Goal: Complete application form: Complete application form

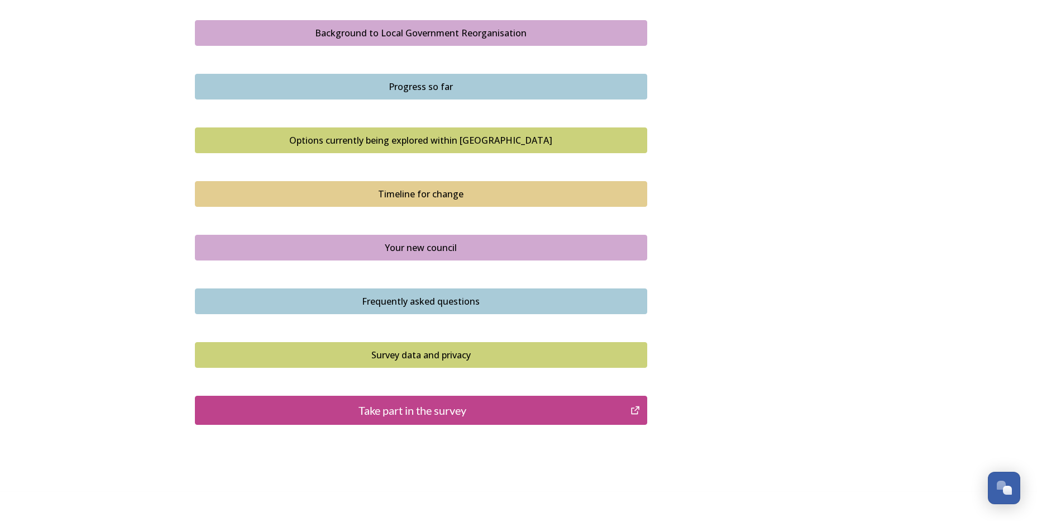
scroll to position [681, 0]
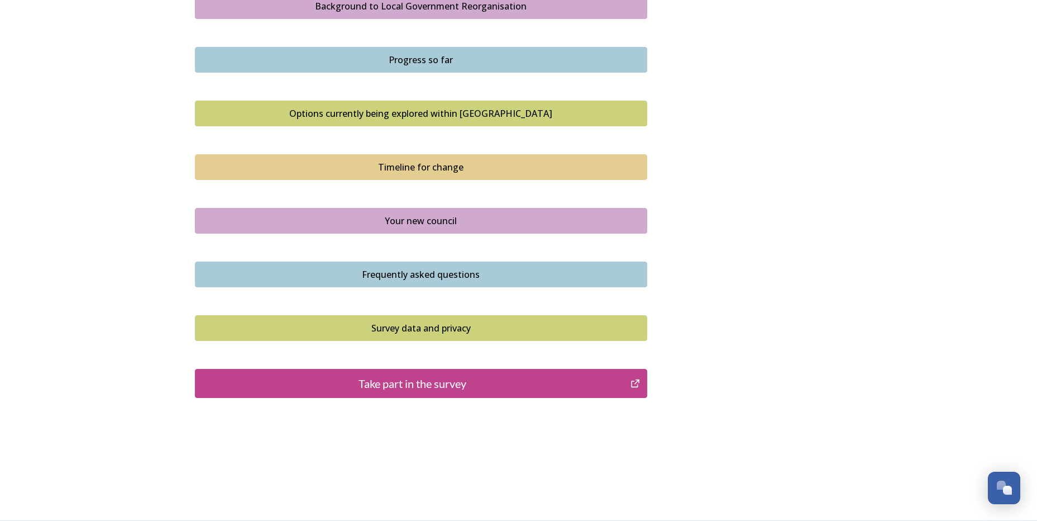
click at [473, 390] on div "Take part in the survey" at bounding box center [413, 383] width 424 height 17
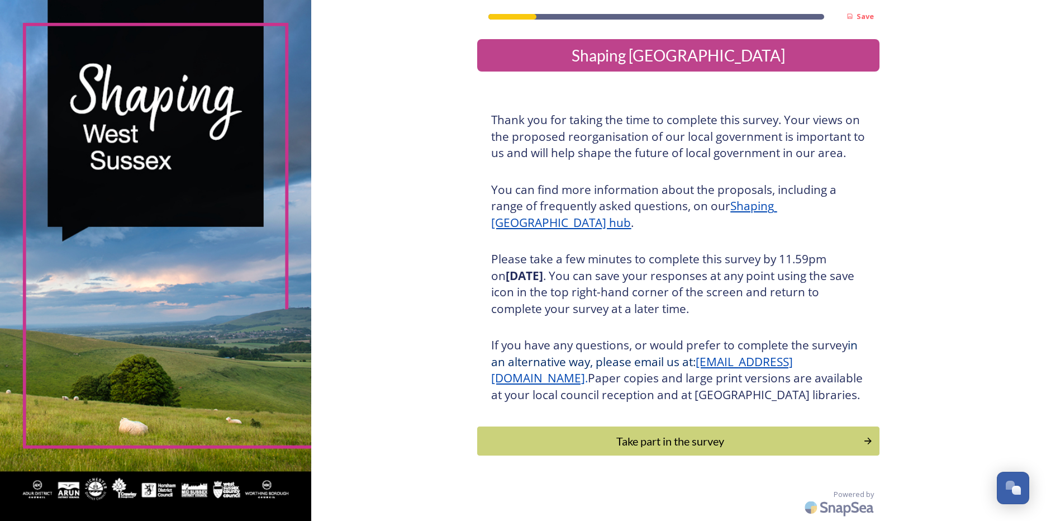
click at [669, 449] on div "Take part in the survey" at bounding box center [670, 440] width 374 height 17
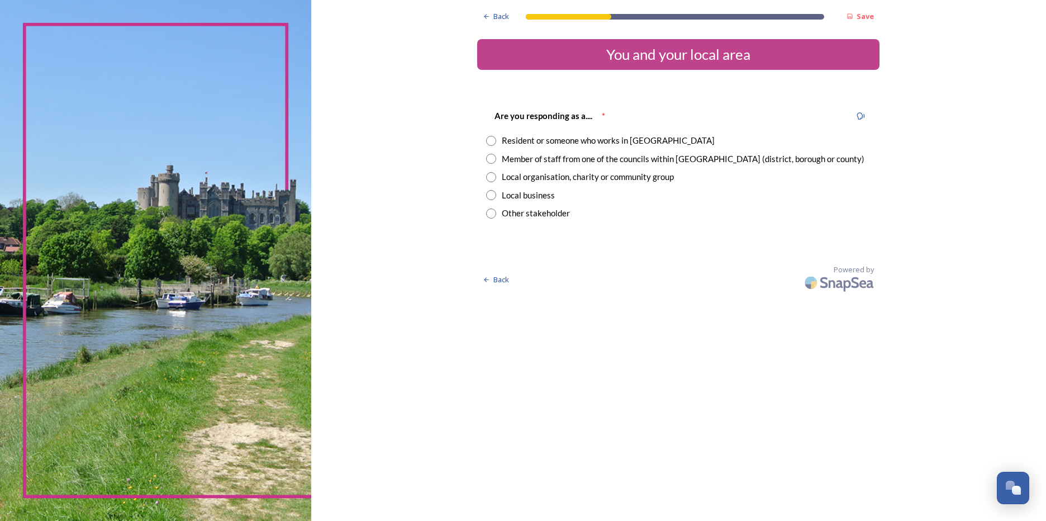
click at [491, 159] on input "radio" at bounding box center [491, 159] width 10 height 10
radio input "true"
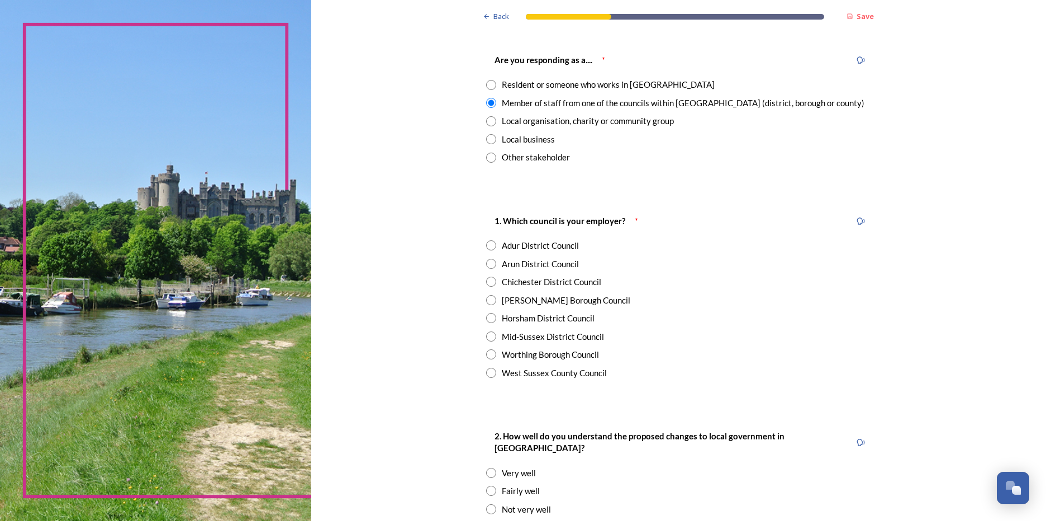
scroll to position [112, 0]
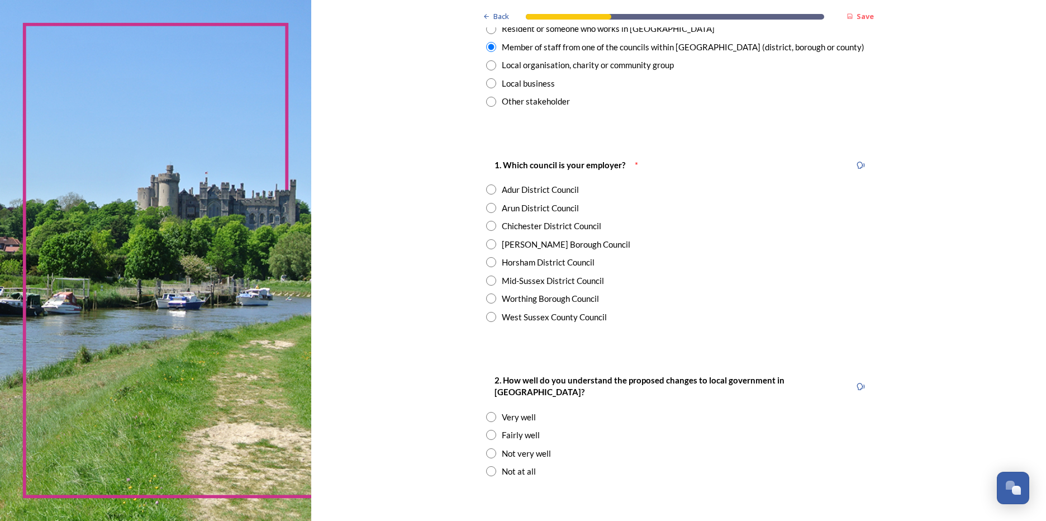
click at [487, 320] on input "radio" at bounding box center [491, 317] width 10 height 10
radio input "true"
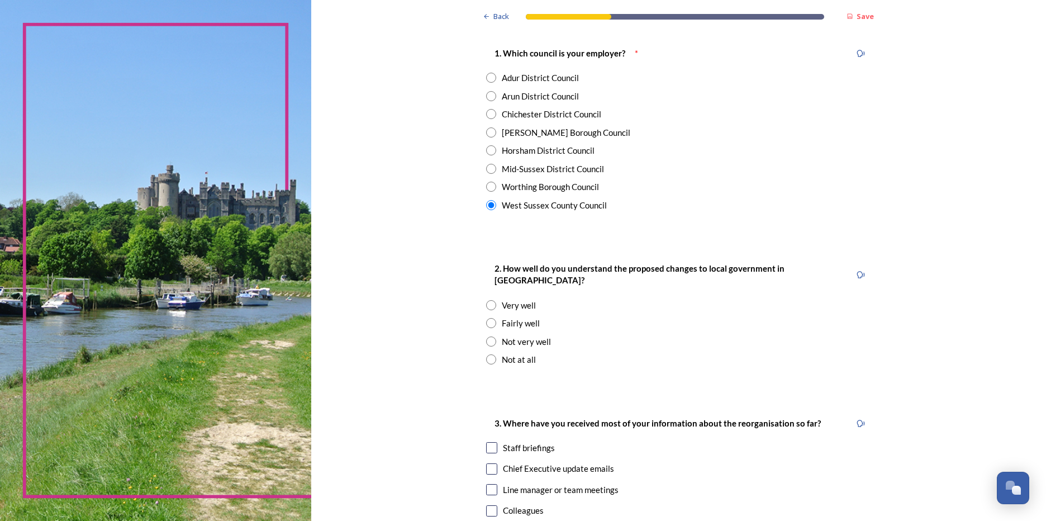
scroll to position [279, 0]
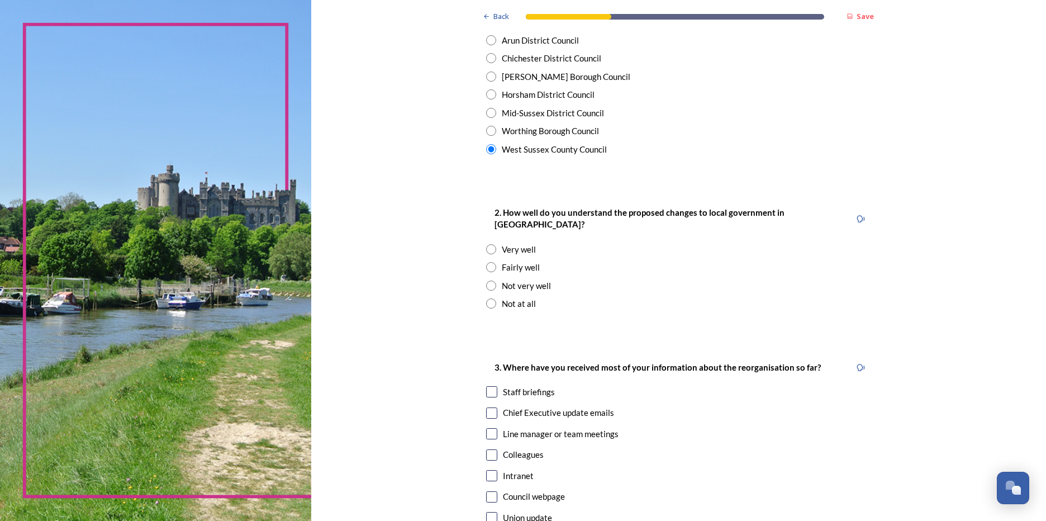
click at [488, 280] on input "radio" at bounding box center [491, 285] width 10 height 10
radio input "true"
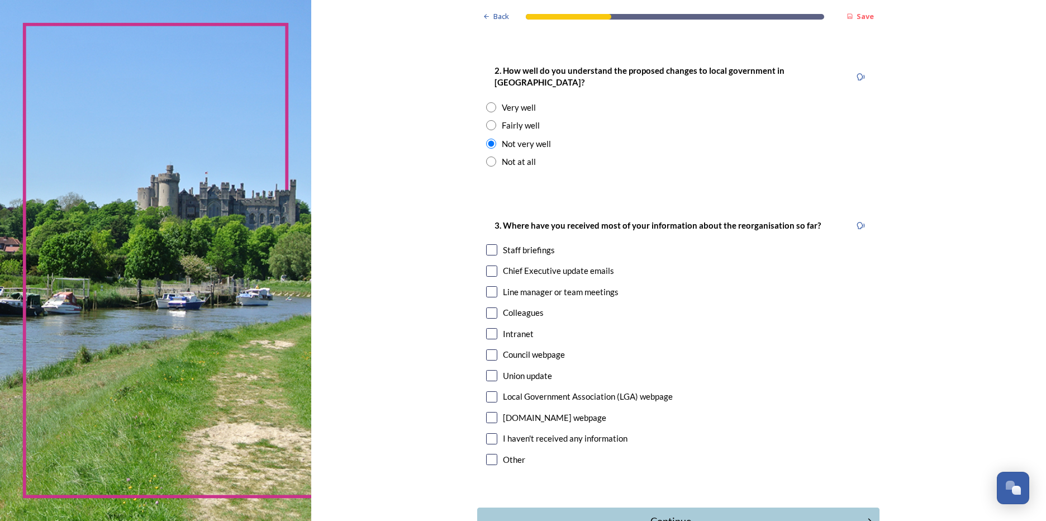
scroll to position [447, 0]
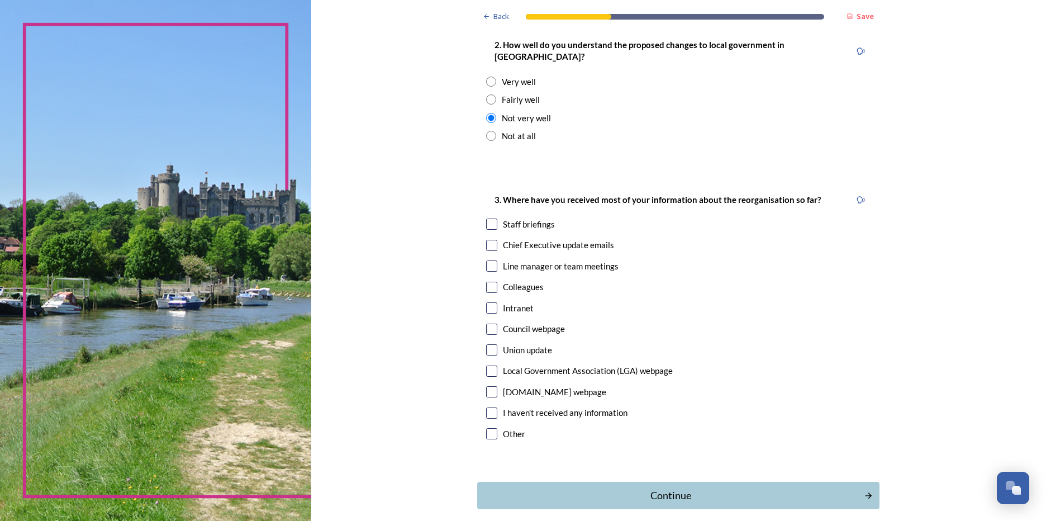
click at [487, 323] on input "checkbox" at bounding box center [491, 328] width 11 height 11
checkbox input "true"
click at [629, 488] on div "Continue" at bounding box center [670, 495] width 378 height 15
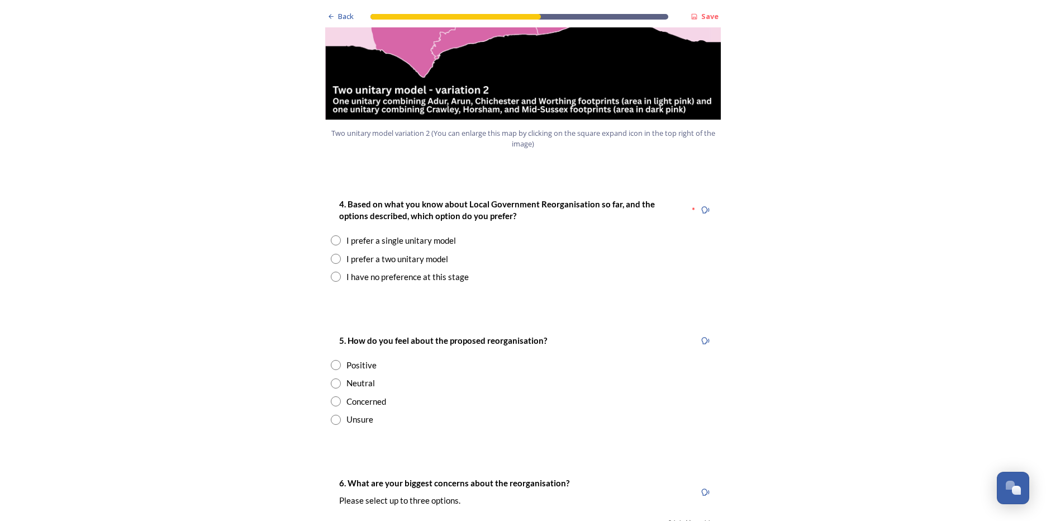
scroll to position [1396, 0]
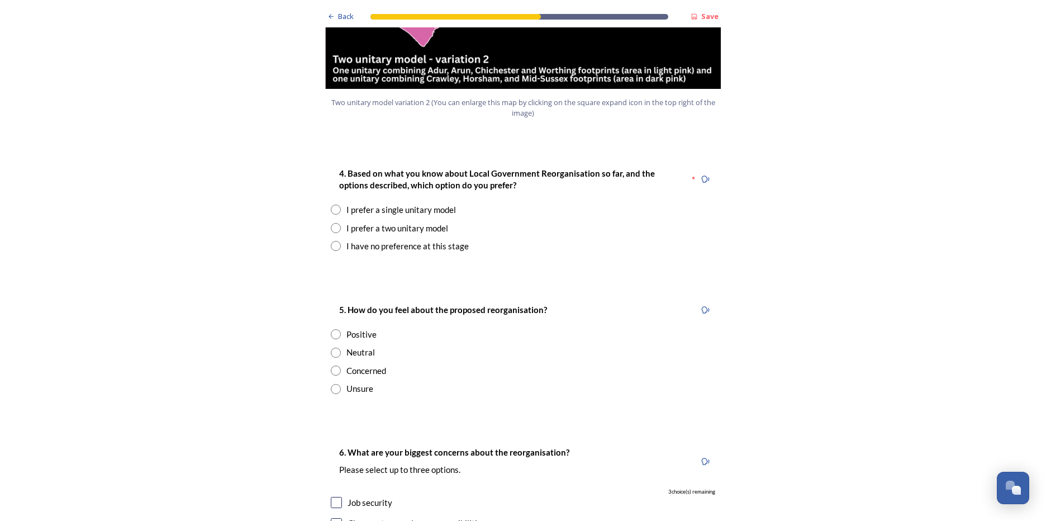
click at [331, 204] on input "radio" at bounding box center [336, 209] width 10 height 10
radio input "true"
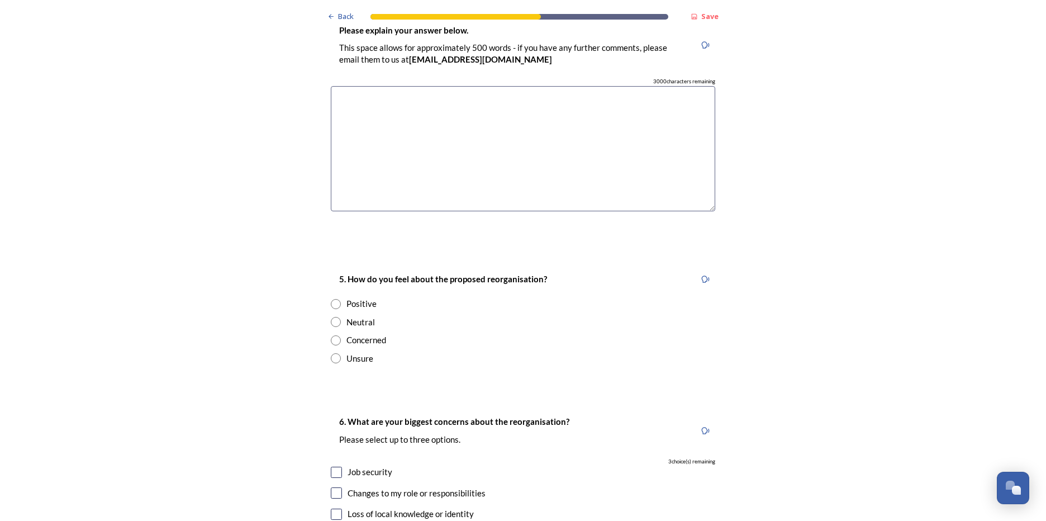
scroll to position [1732, 0]
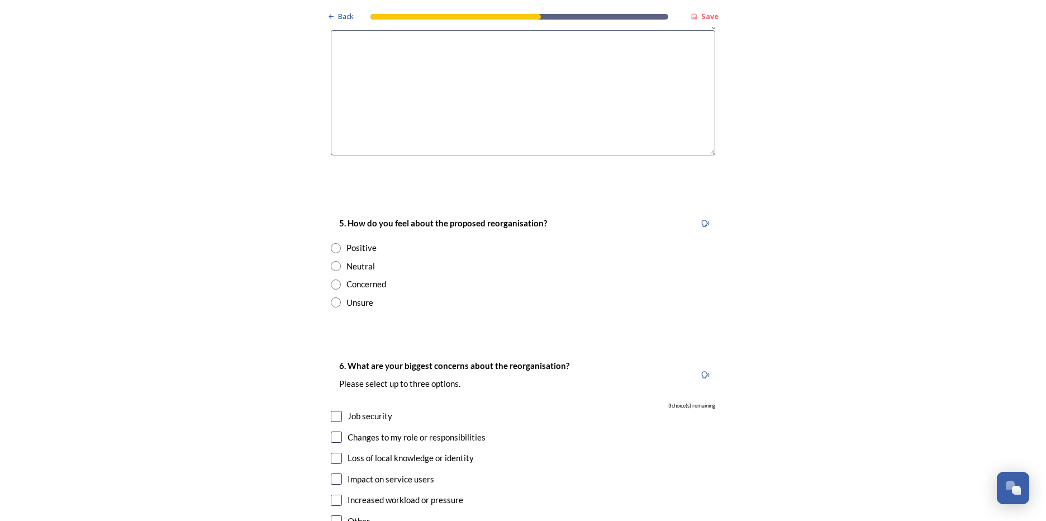
click at [331, 243] on input "radio" at bounding box center [336, 248] width 10 height 10
radio input "true"
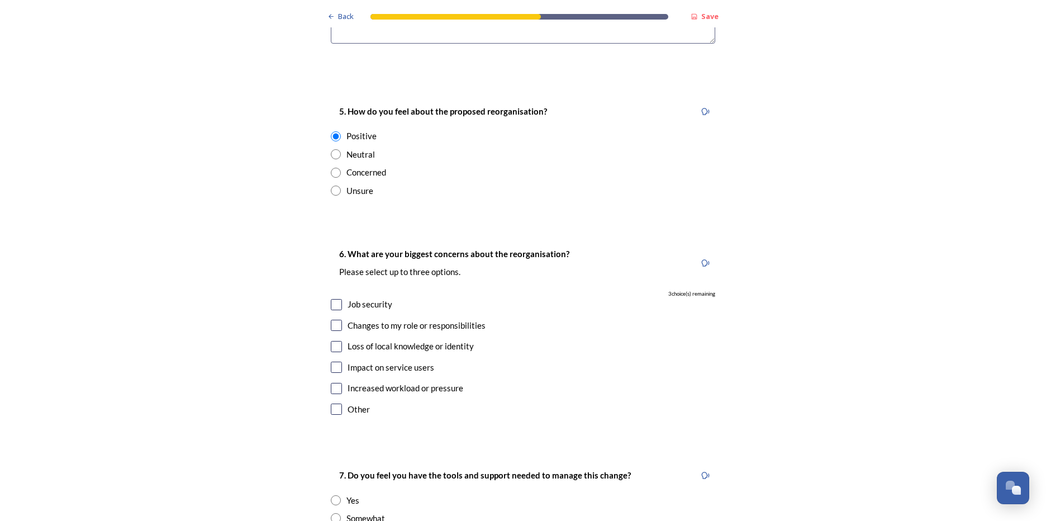
scroll to position [1899, 0]
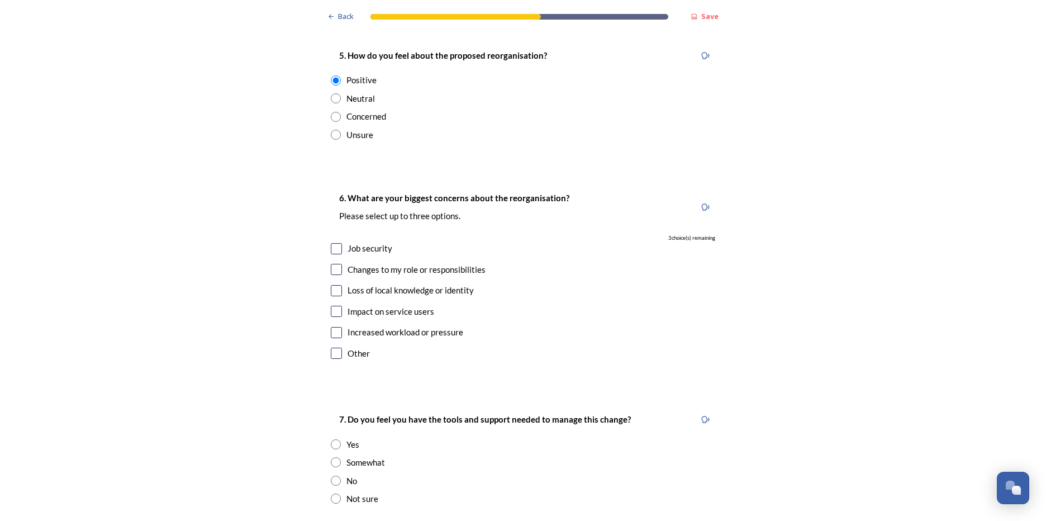
click at [333, 243] on input "checkbox" at bounding box center [336, 248] width 11 height 11
checkbox input "true"
click at [333, 306] on input "checkbox" at bounding box center [336, 311] width 11 height 11
checkbox input "true"
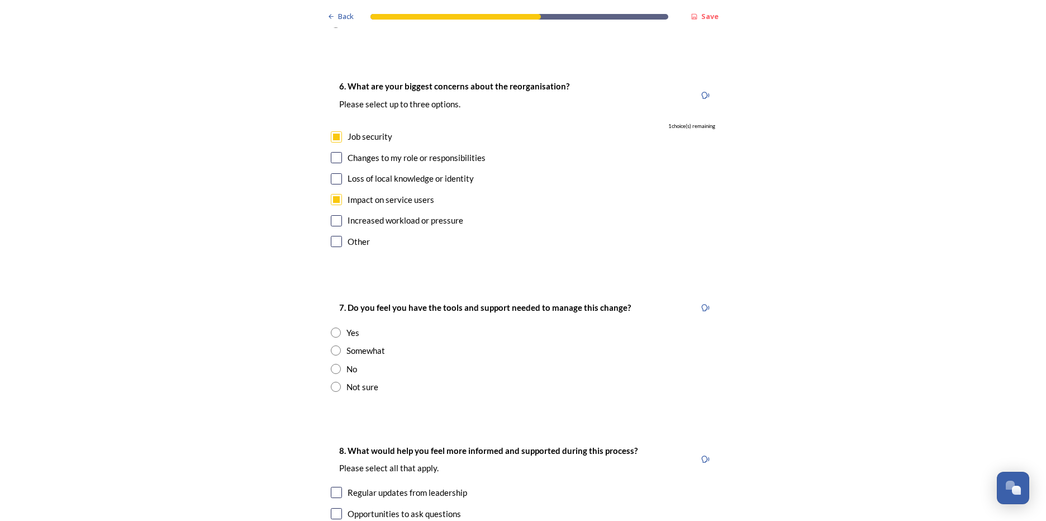
scroll to position [2067, 0]
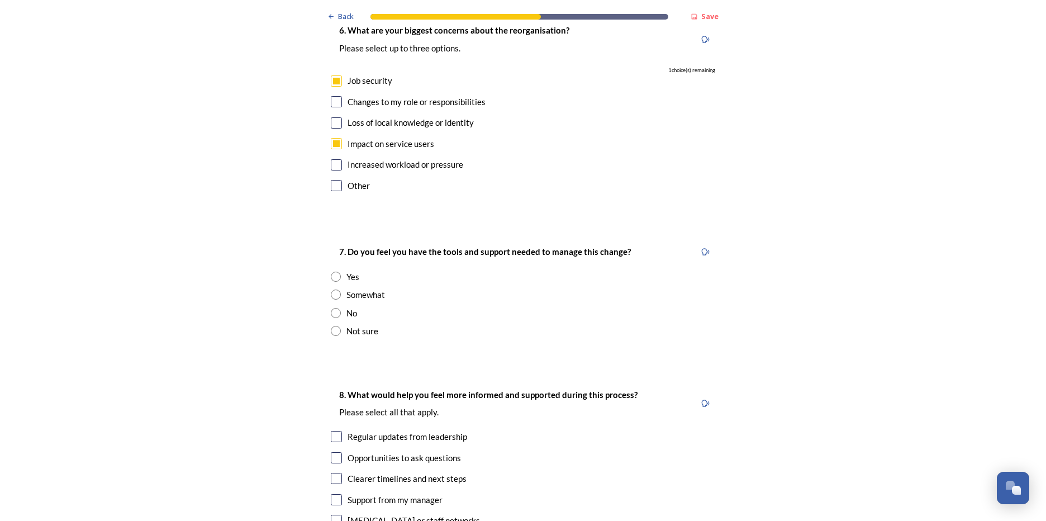
drag, startPoint x: 328, startPoint y: 266, endPoint x: 334, endPoint y: 264, distance: 6.2
click at [331, 289] on input "radio" at bounding box center [336, 294] width 10 height 10
radio input "true"
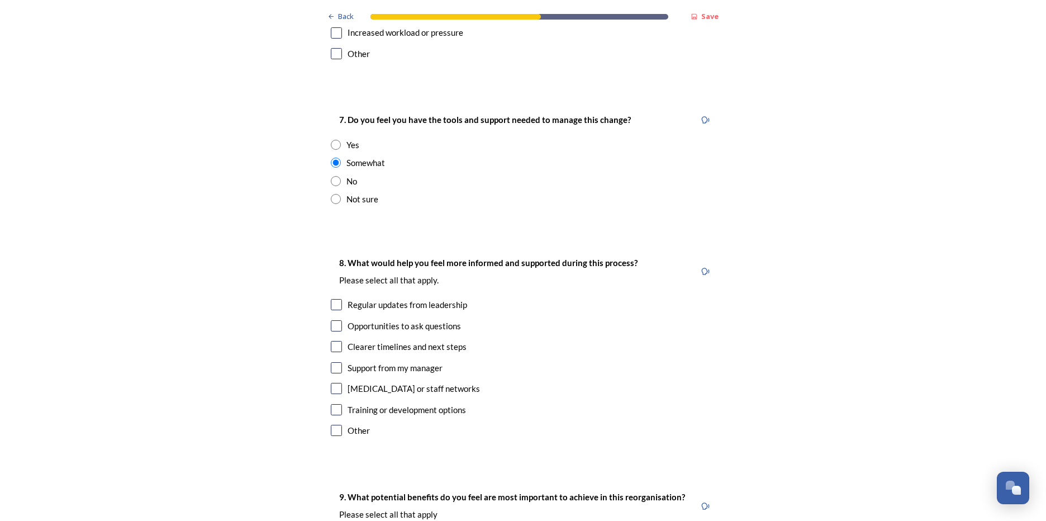
scroll to position [2234, 0]
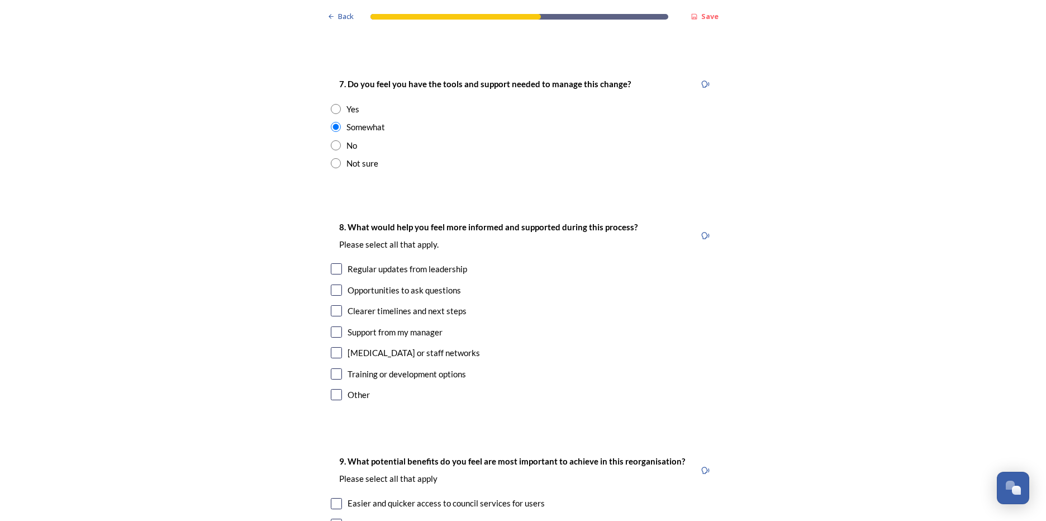
click at [333, 263] on input "checkbox" at bounding box center [336, 268] width 11 height 11
checkbox input "true"
click at [331, 305] on input "checkbox" at bounding box center [336, 310] width 11 height 11
checkbox input "true"
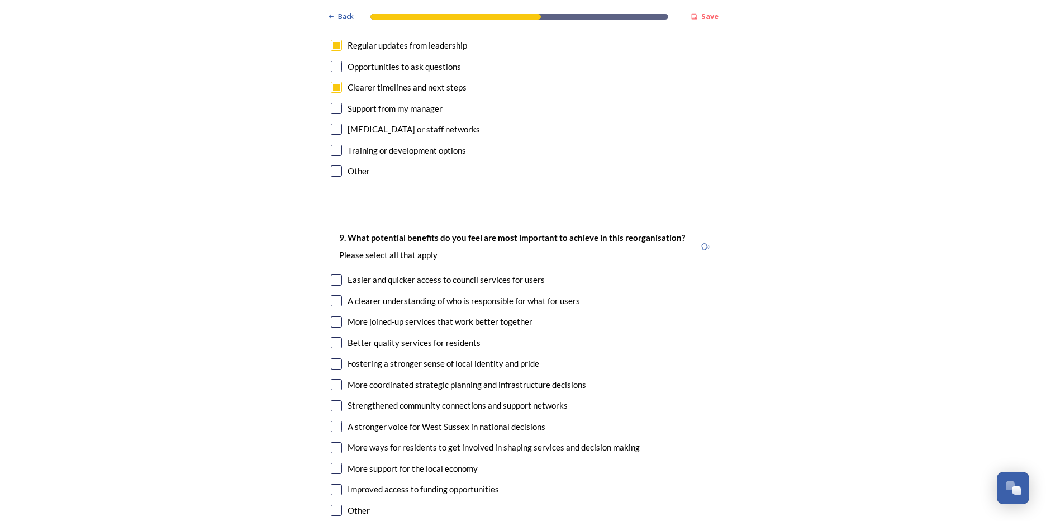
scroll to position [2514, 0]
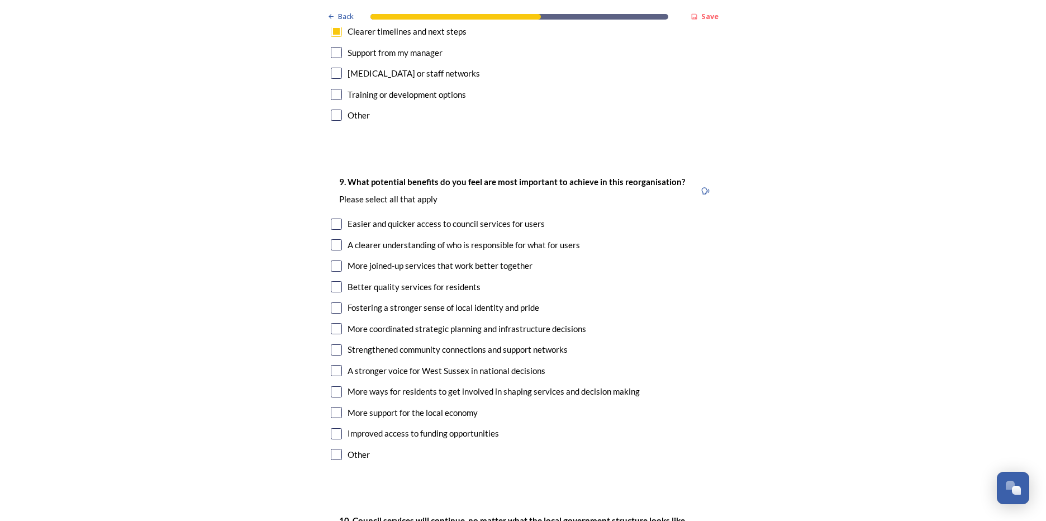
click at [331, 218] on input "checkbox" at bounding box center [336, 223] width 11 height 11
checkbox input "true"
click at [331, 260] on input "checkbox" at bounding box center [336, 265] width 11 height 11
checkbox input "true"
click at [331, 281] on input "checkbox" at bounding box center [336, 286] width 11 height 11
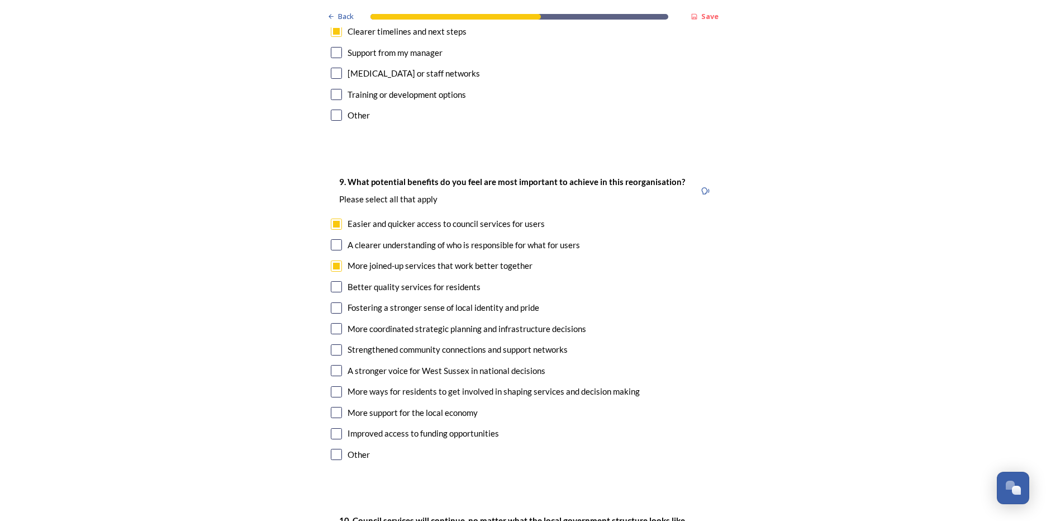
checkbox input "true"
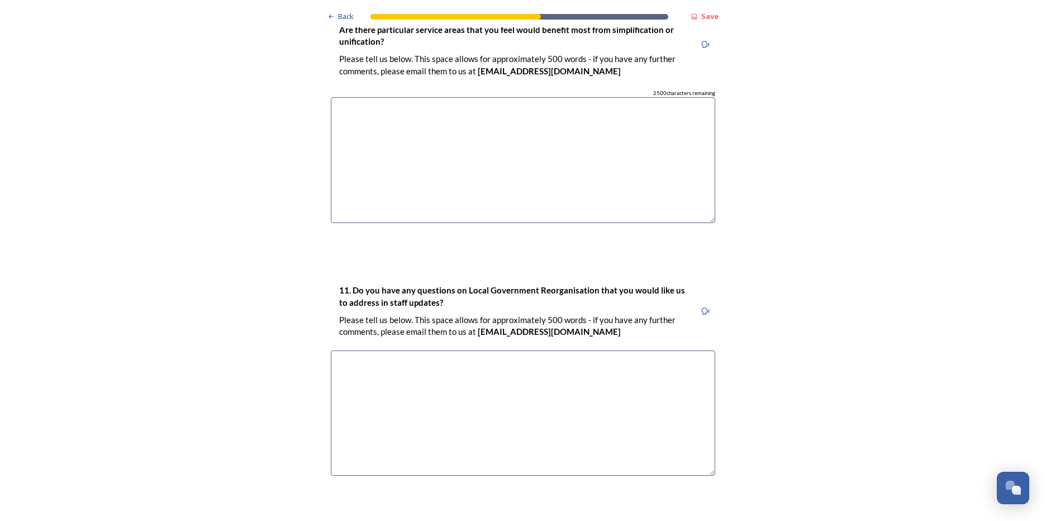
scroll to position [3072, 0]
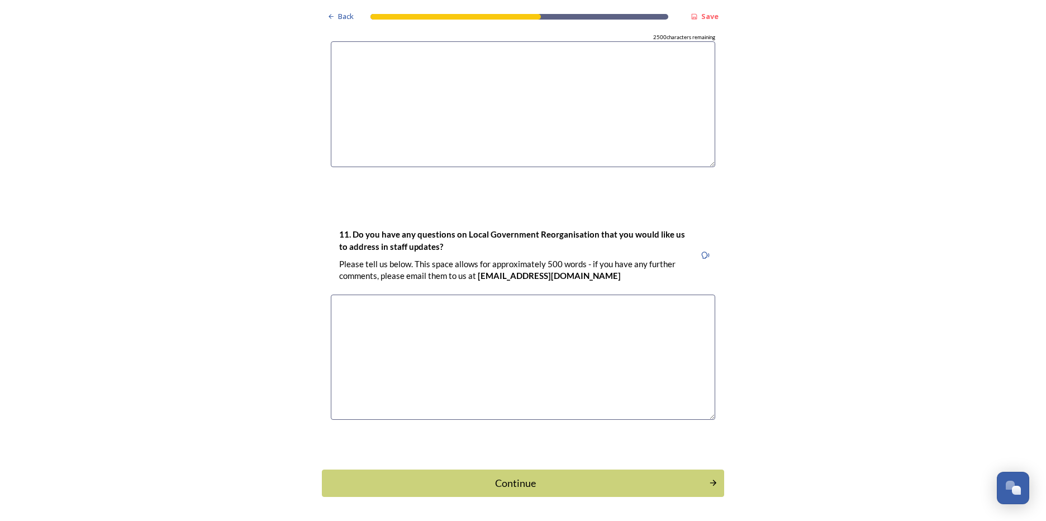
click at [517, 469] on button "Continue" at bounding box center [523, 482] width 402 height 27
